Goal: Information Seeking & Learning: Learn about a topic

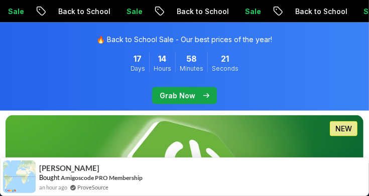
scroll to position [753, 0]
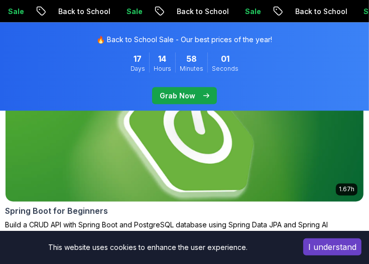
scroll to position [804, 0]
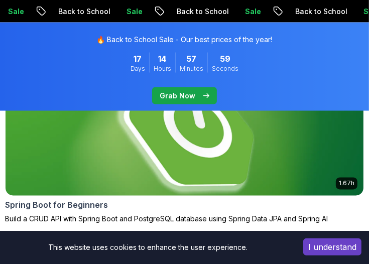
click at [226, 147] on img at bounding box center [184, 133] width 376 height 131
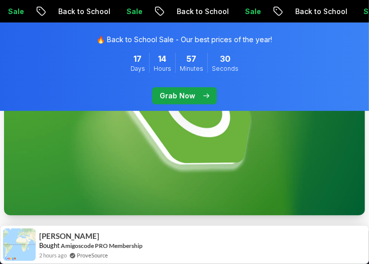
scroll to position [352, 0]
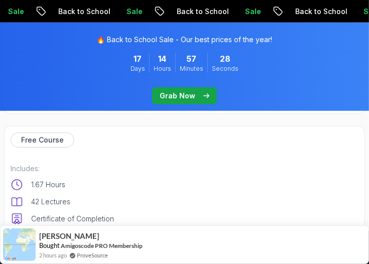
click at [48, 146] on div "Free Course" at bounding box center [43, 140] width 64 height 15
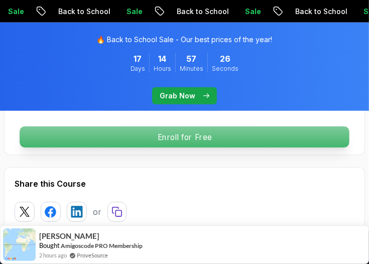
click at [260, 140] on p "Enroll for Free" at bounding box center [184, 137] width 329 height 21
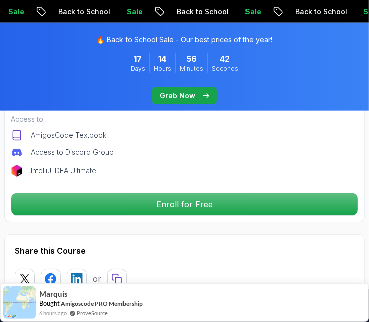
scroll to position [502, 0]
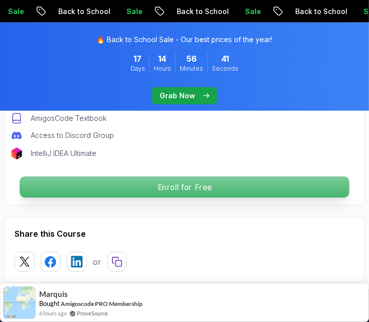
click at [209, 189] on p "Enroll for Free" at bounding box center [184, 187] width 329 height 21
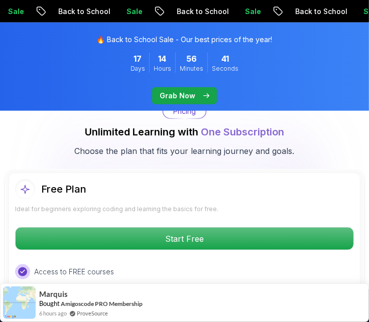
scroll to position [2408, 0]
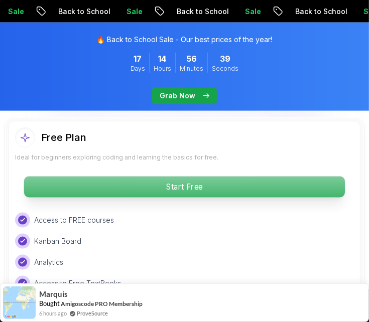
click at [198, 177] on p "Start Free" at bounding box center [184, 187] width 321 height 21
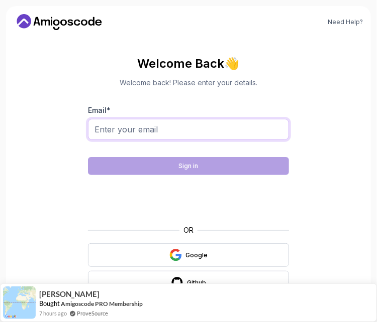
click at [190, 129] on input "Email *" at bounding box center [188, 129] width 201 height 21
type input "[EMAIL_ADDRESS][DOMAIN_NAME]"
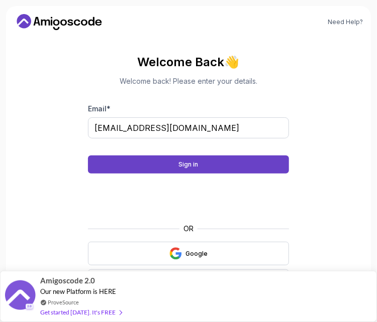
scroll to position [2, 0]
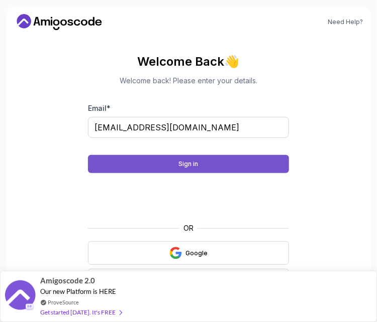
click at [207, 163] on button "Sign in" at bounding box center [188, 164] width 201 height 18
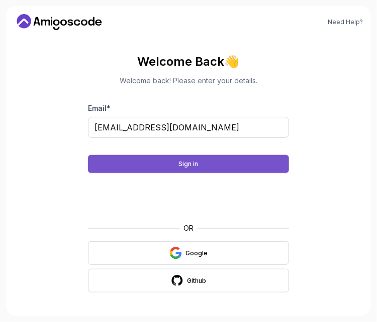
scroll to position [0, 0]
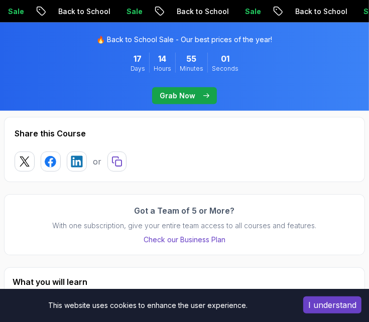
scroll to position [452, 0]
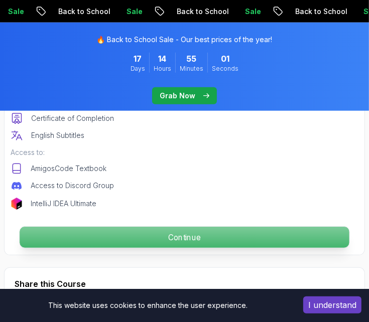
click at [204, 232] on p "Continue" at bounding box center [184, 238] width 329 height 21
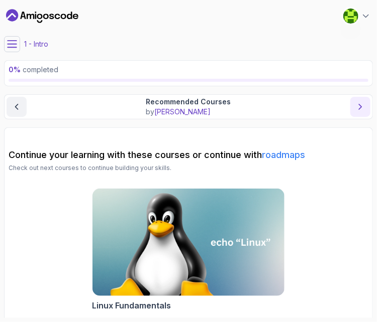
click at [362, 106] on icon "next content" at bounding box center [360, 106] width 3 height 5
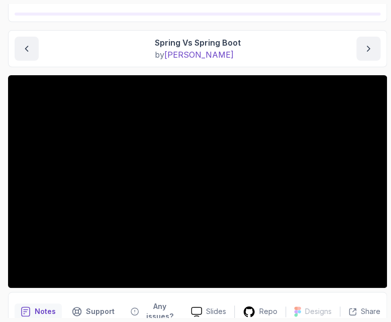
scroll to position [77, 0]
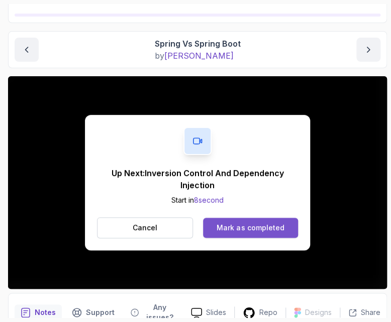
click at [267, 226] on div "Mark as completed" at bounding box center [249, 228] width 67 height 10
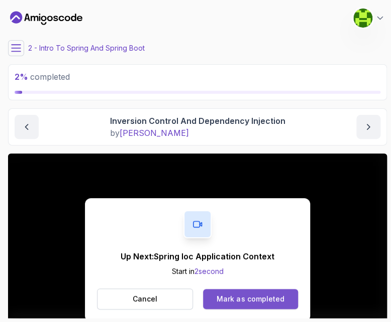
click at [277, 292] on button "Mark as completed" at bounding box center [250, 299] width 95 height 20
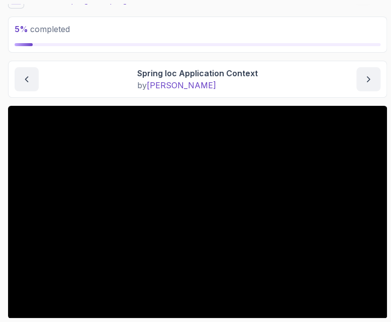
scroll to position [50, 0]
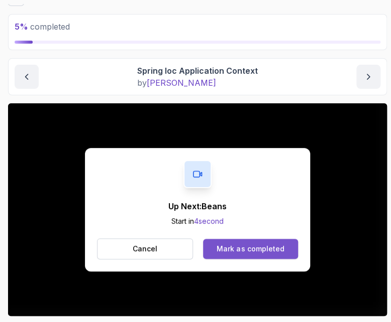
click at [253, 250] on div "Mark as completed" at bounding box center [249, 249] width 67 height 10
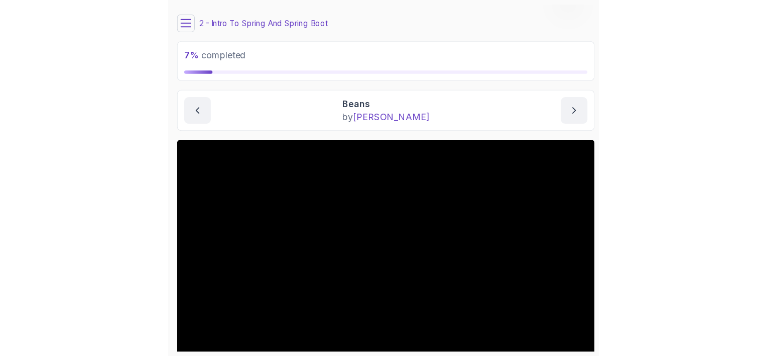
scroll to position [77, 0]
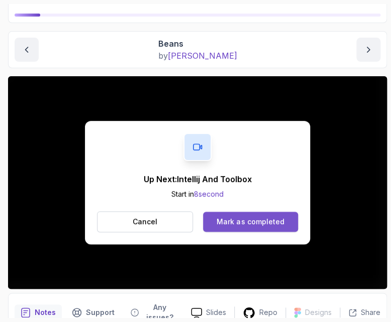
click at [256, 224] on div "Mark as completed" at bounding box center [249, 222] width 67 height 10
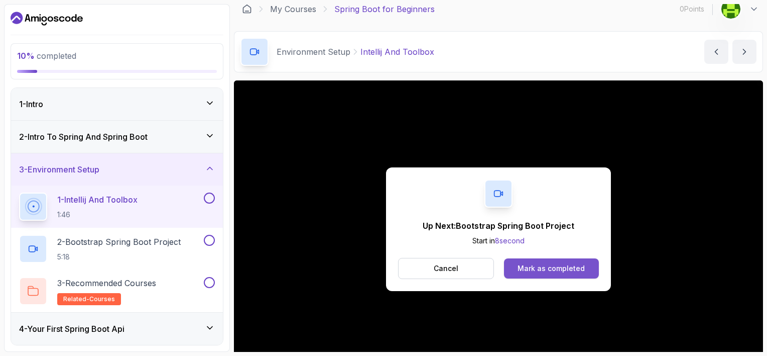
click at [369, 270] on div "Mark as completed" at bounding box center [551, 268] width 67 height 10
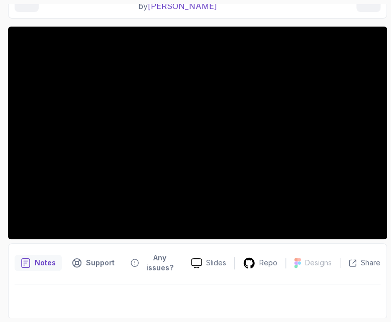
scroll to position [128, 0]
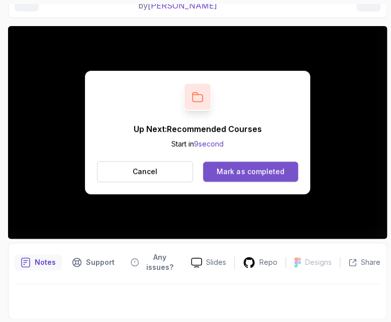
click at [257, 173] on div "Mark as completed" at bounding box center [249, 172] width 67 height 10
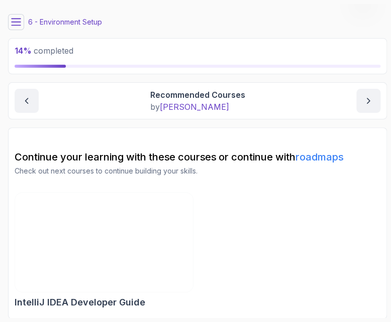
scroll to position [27, 0]
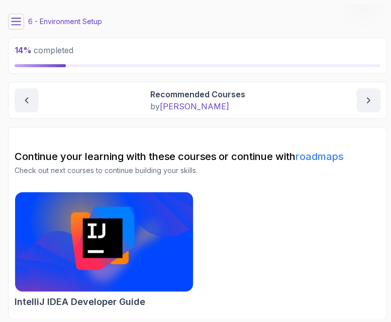
click at [90, 227] on img at bounding box center [104, 242] width 187 height 104
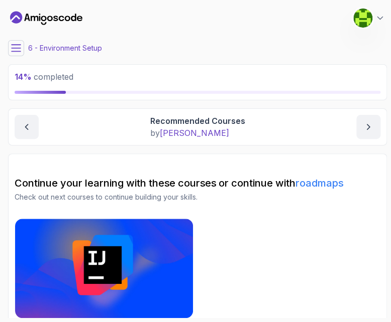
scroll to position [0, 0]
click at [366, 133] on button "next content" at bounding box center [368, 127] width 24 height 24
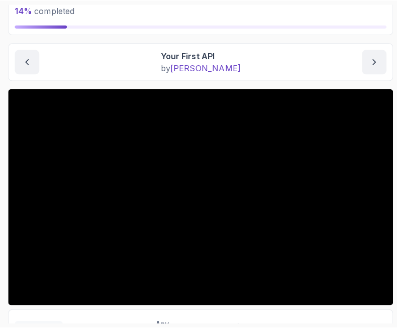
scroll to position [67, 0]
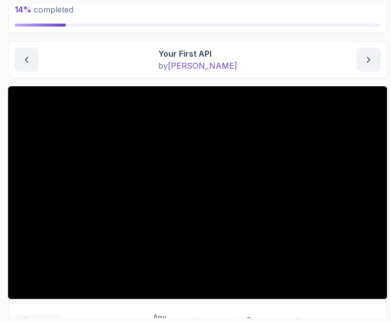
click at [264, 82] on main "My Courses Spring Boot for Beginners 0 Points 1 4 - Your First Spring Boot Api …" at bounding box center [197, 161] width 379 height 314
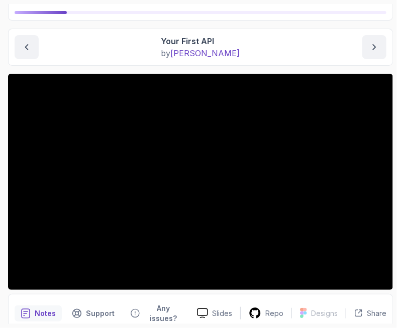
scroll to position [55, 0]
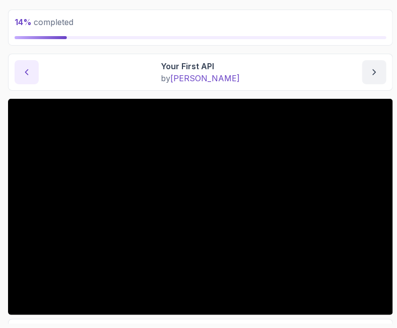
click at [30, 71] on icon "previous content" at bounding box center [27, 72] width 10 height 10
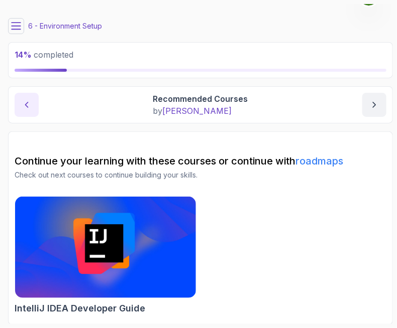
click at [25, 101] on icon "previous content" at bounding box center [27, 105] width 10 height 10
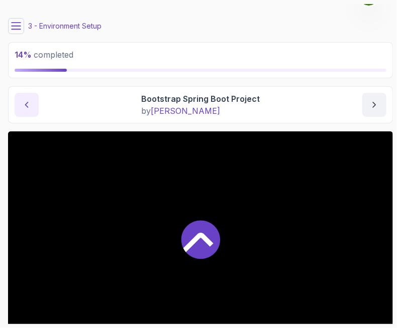
scroll to position [55, 0]
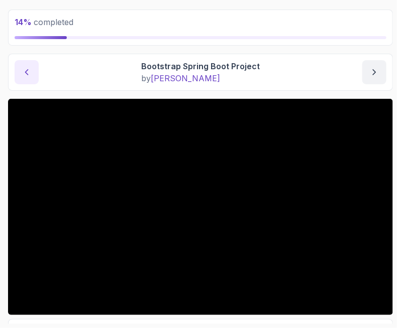
click at [25, 69] on icon "previous content" at bounding box center [27, 72] width 10 height 10
click at [32, 74] on button "previous content" at bounding box center [27, 72] width 24 height 24
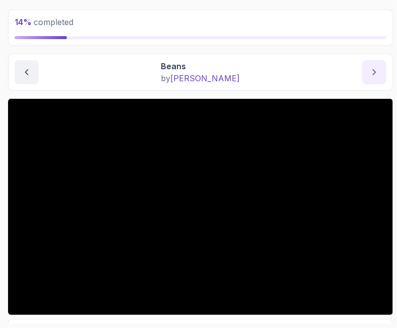
click at [369, 76] on icon "next content" at bounding box center [374, 72] width 10 height 10
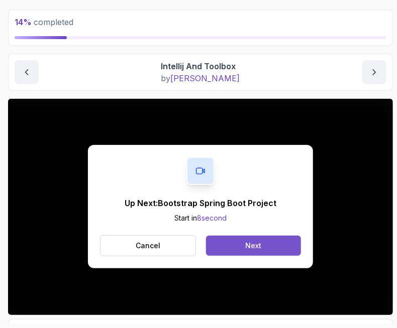
click at [245, 250] on div "Next" at bounding box center [253, 246] width 16 height 10
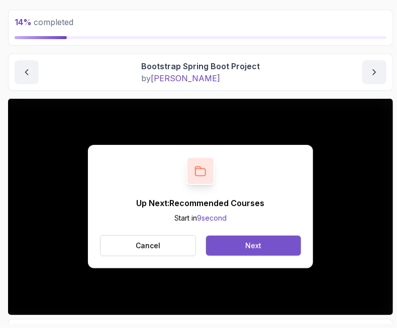
click at [285, 254] on button "Next" at bounding box center [253, 246] width 95 height 20
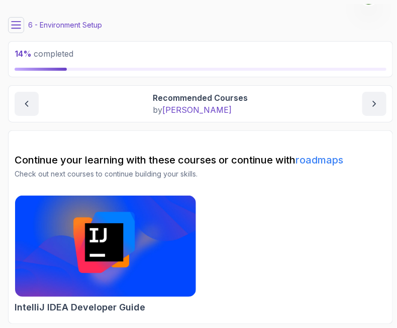
scroll to position [22, 0]
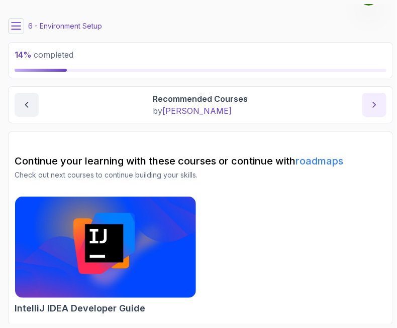
click at [367, 107] on button "next content" at bounding box center [374, 105] width 24 height 24
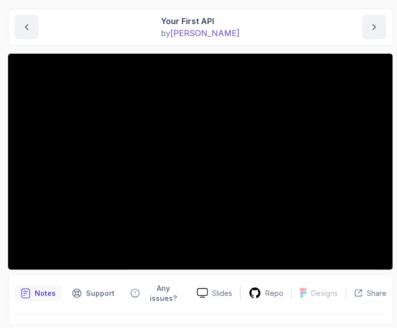
scroll to position [100, 0]
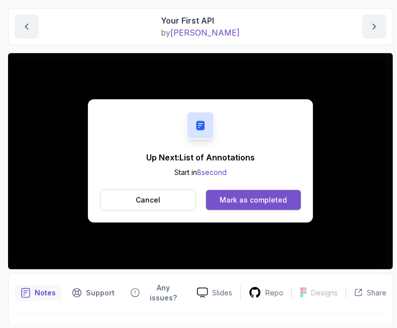
click at [263, 200] on div "Mark as completed" at bounding box center [252, 200] width 67 height 10
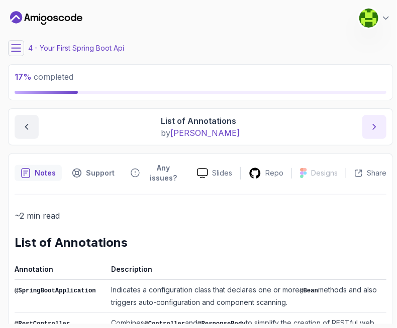
click at [366, 123] on button "next content" at bounding box center [374, 127] width 24 height 24
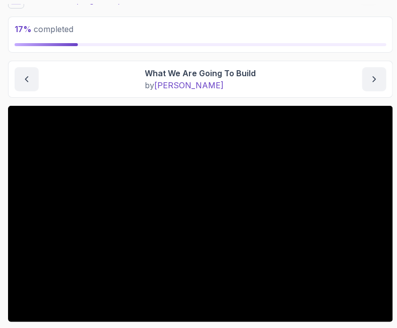
scroll to position [50, 0]
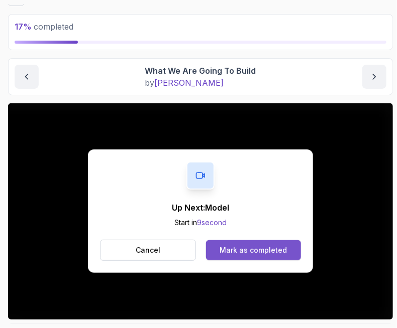
click at [252, 253] on div "Mark as completed" at bounding box center [252, 251] width 67 height 10
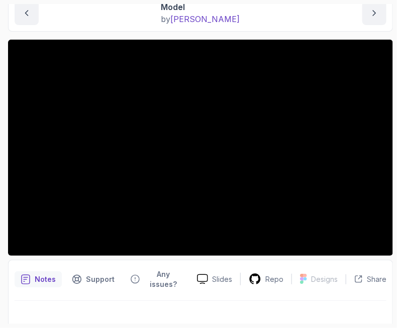
scroll to position [115, 0]
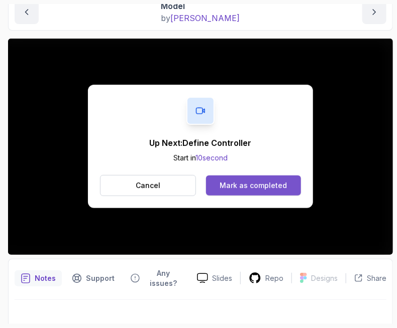
click at [274, 184] on div "Mark as completed" at bounding box center [252, 186] width 67 height 10
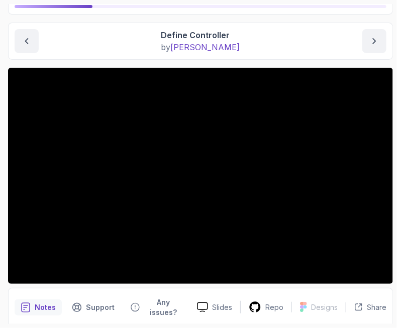
scroll to position [115, 0]
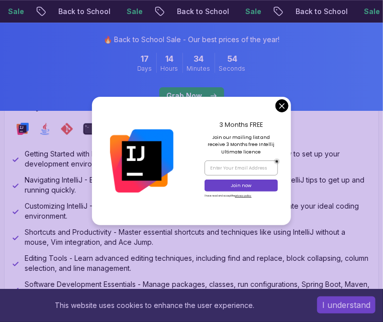
scroll to position [502, 0]
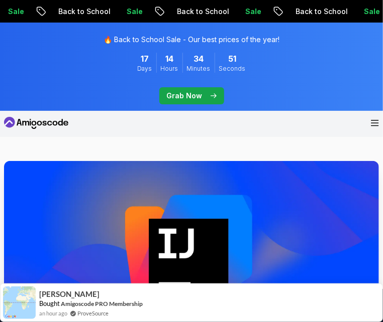
scroll to position [0, 0]
